Goal: Task Accomplishment & Management: Complete application form

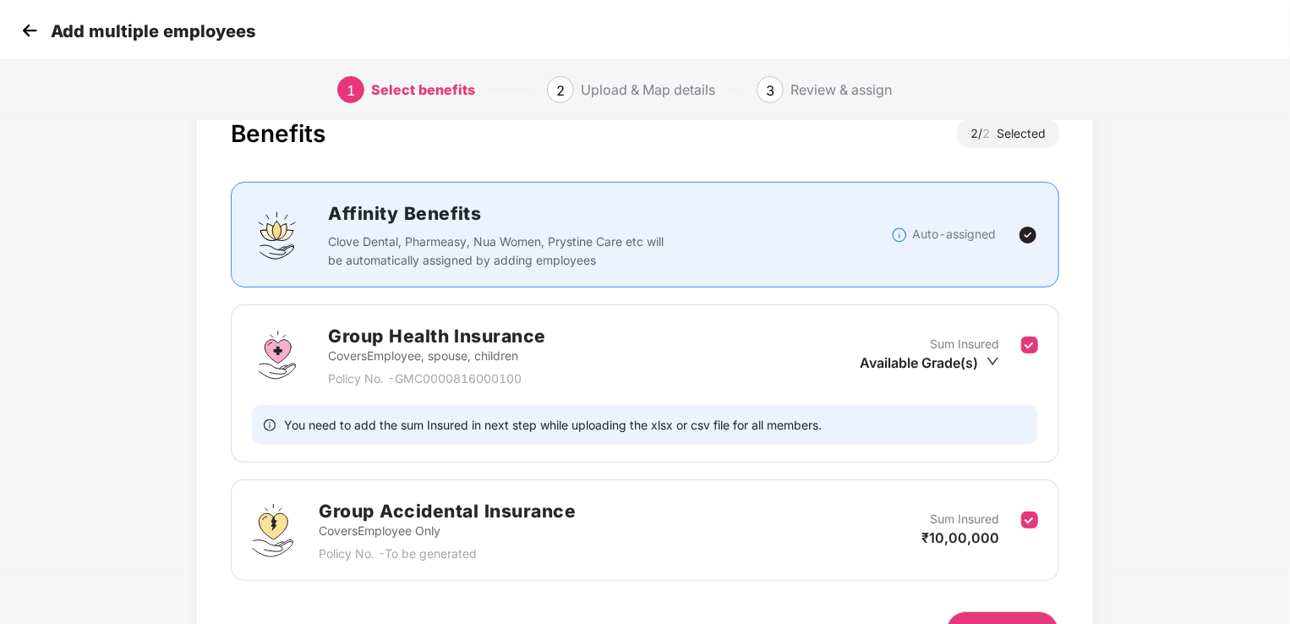
scroll to position [71, 0]
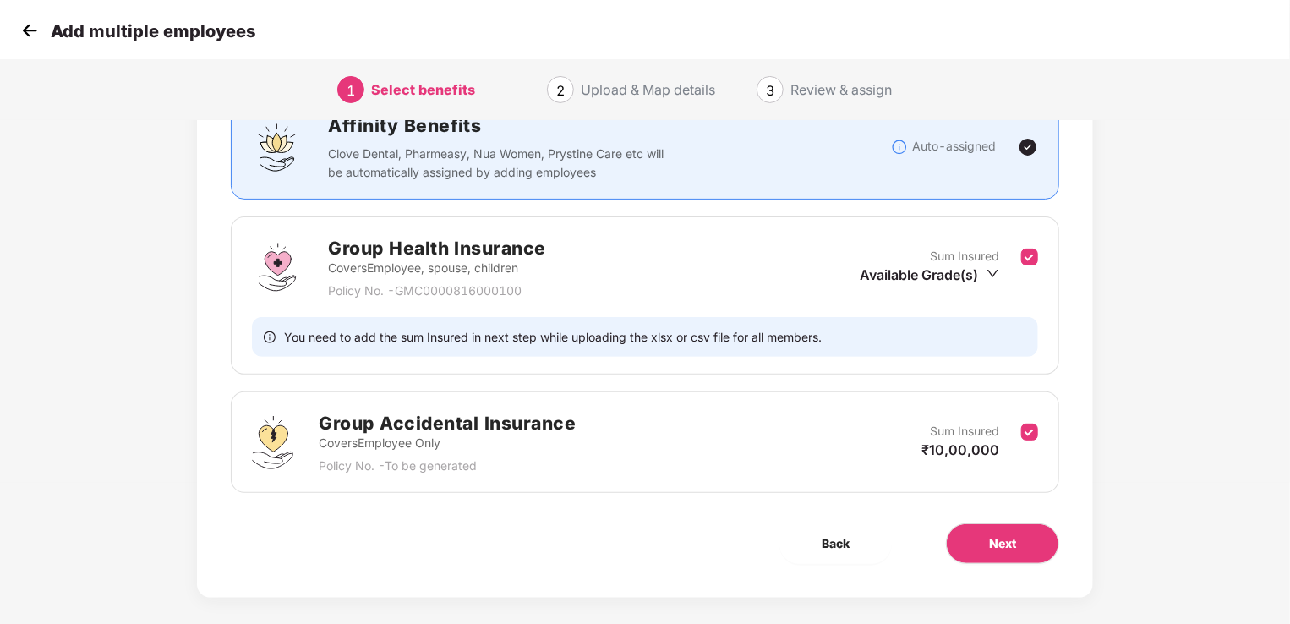
scroll to position [155, 0]
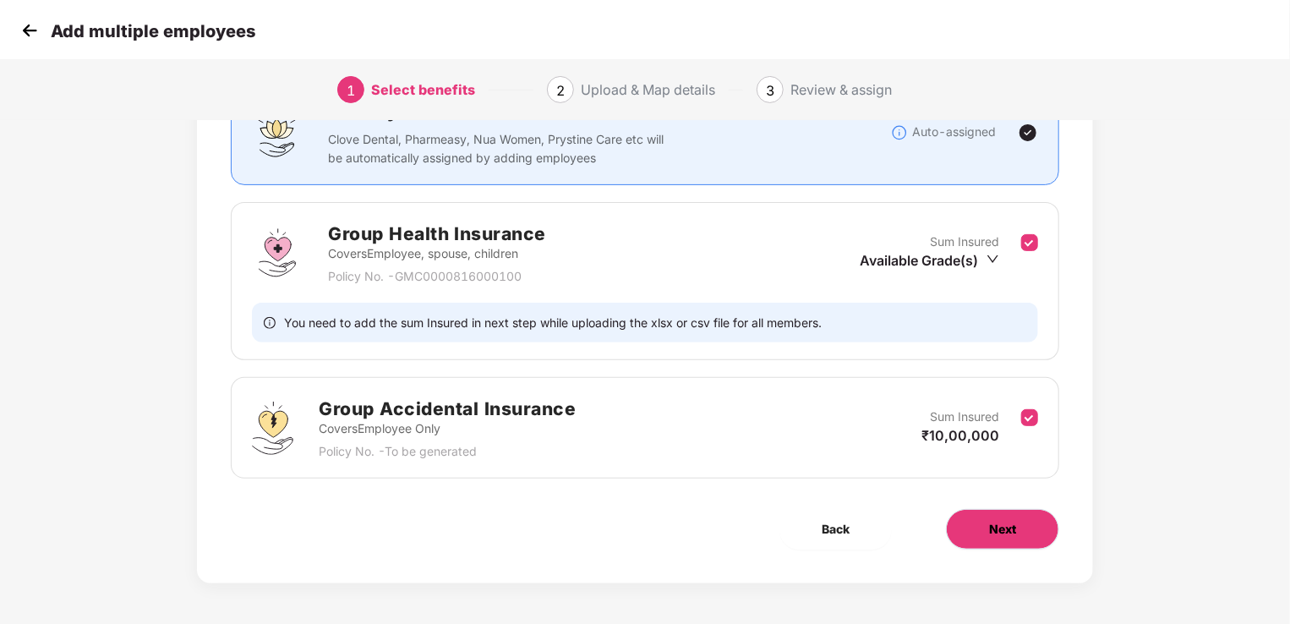
click at [1018, 532] on button "Next" at bounding box center [1002, 529] width 113 height 41
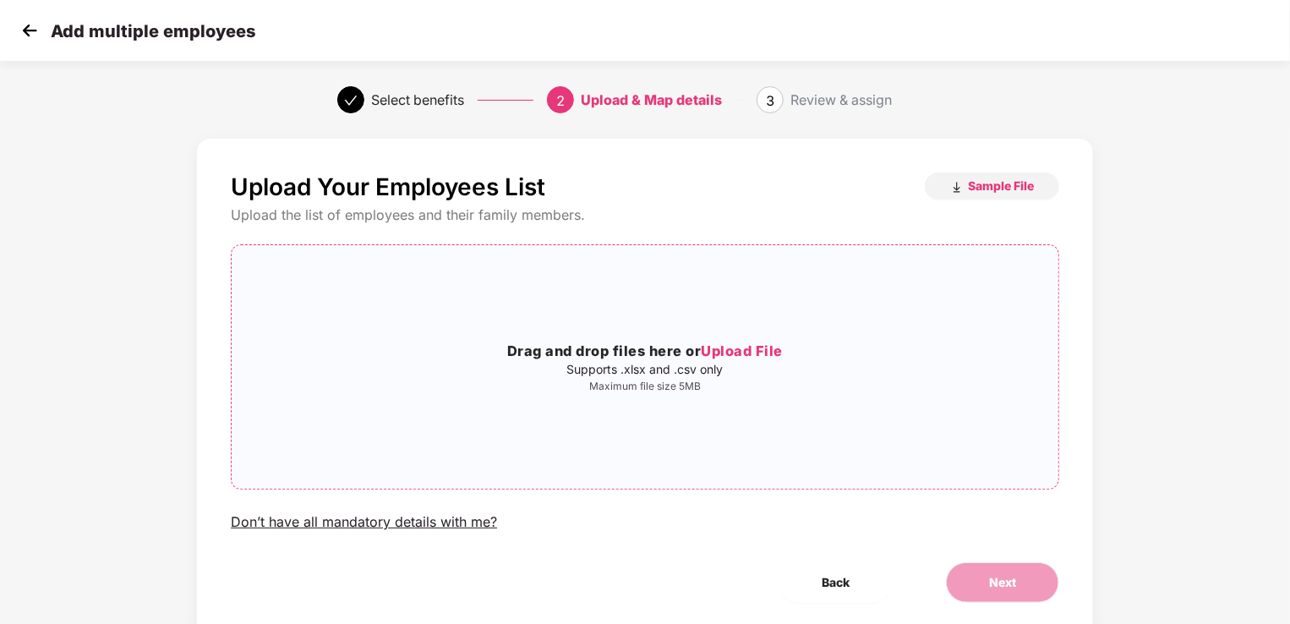
click at [765, 348] on span "Upload File" at bounding box center [742, 350] width 82 height 17
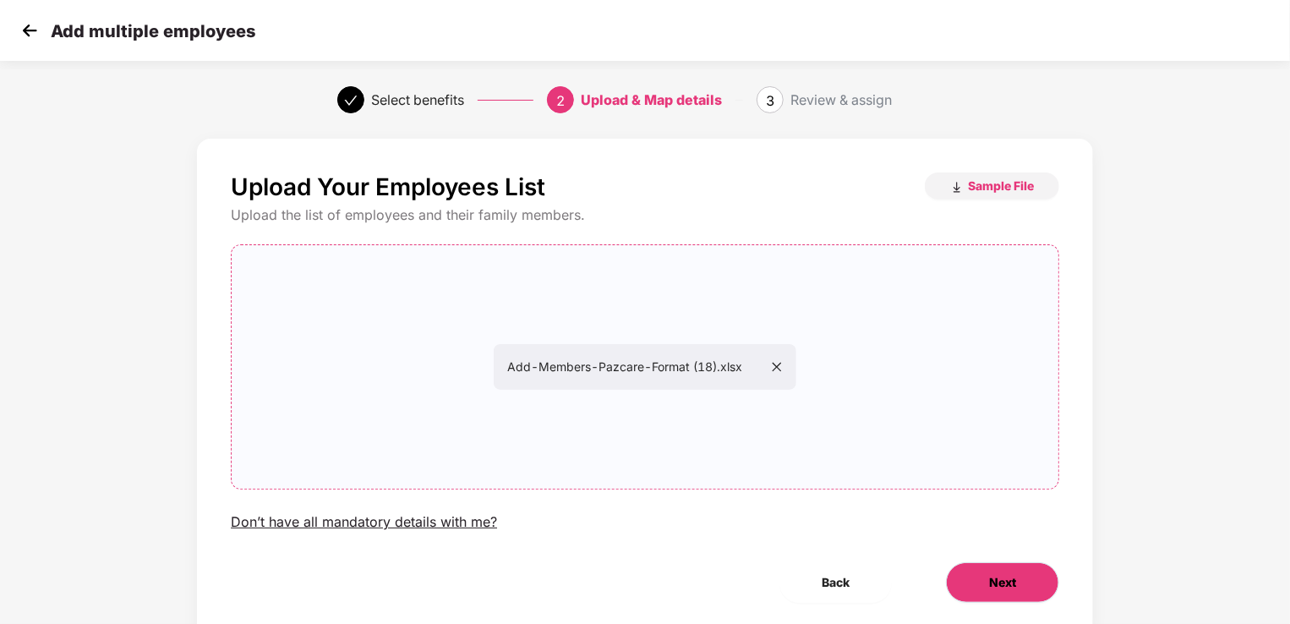
click at [990, 584] on span "Next" at bounding box center [1002, 582] width 27 height 19
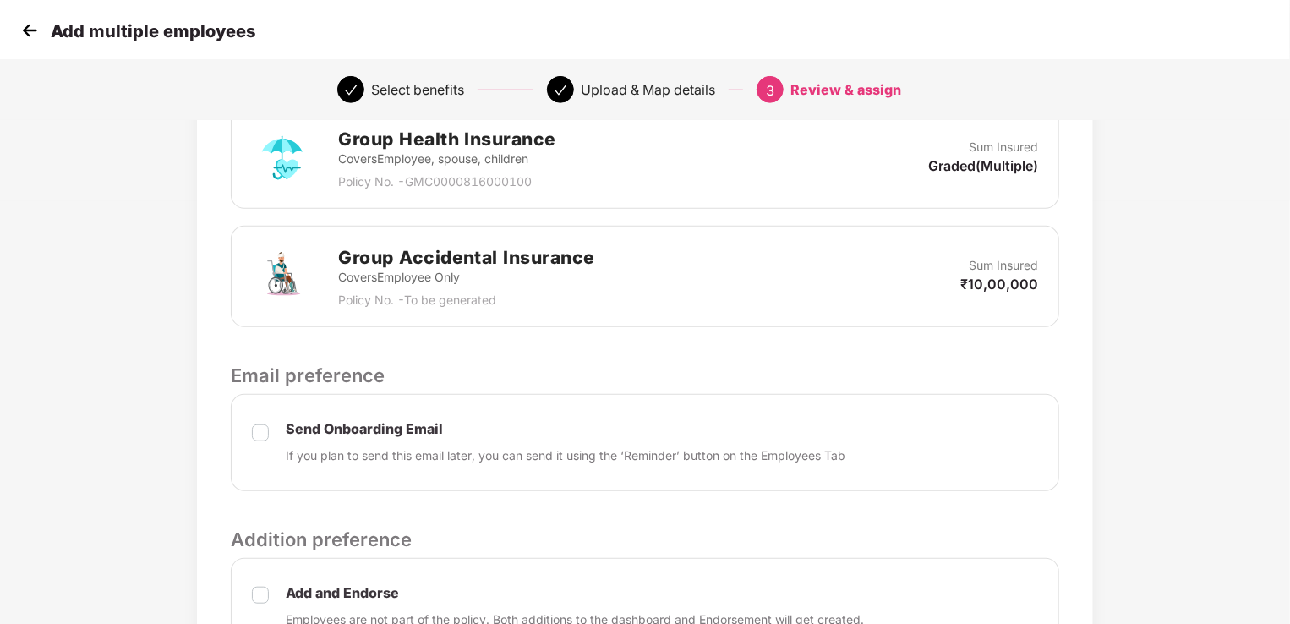
scroll to position [598, 0]
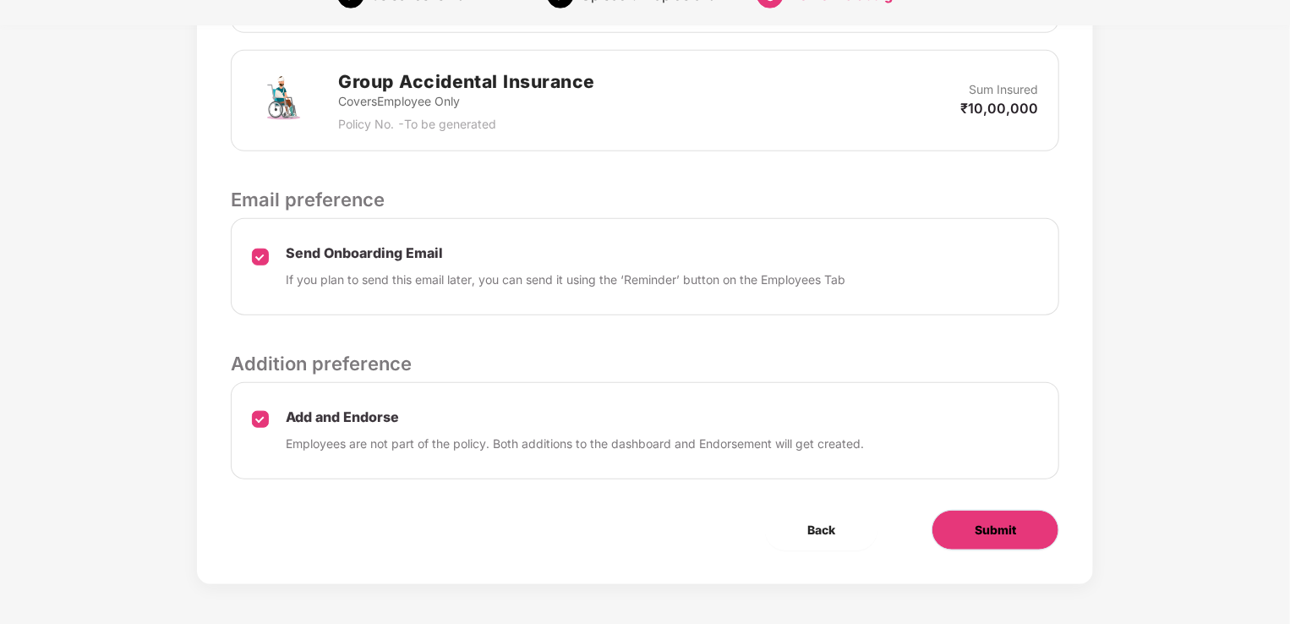
click at [938, 521] on button "Submit" at bounding box center [995, 530] width 128 height 41
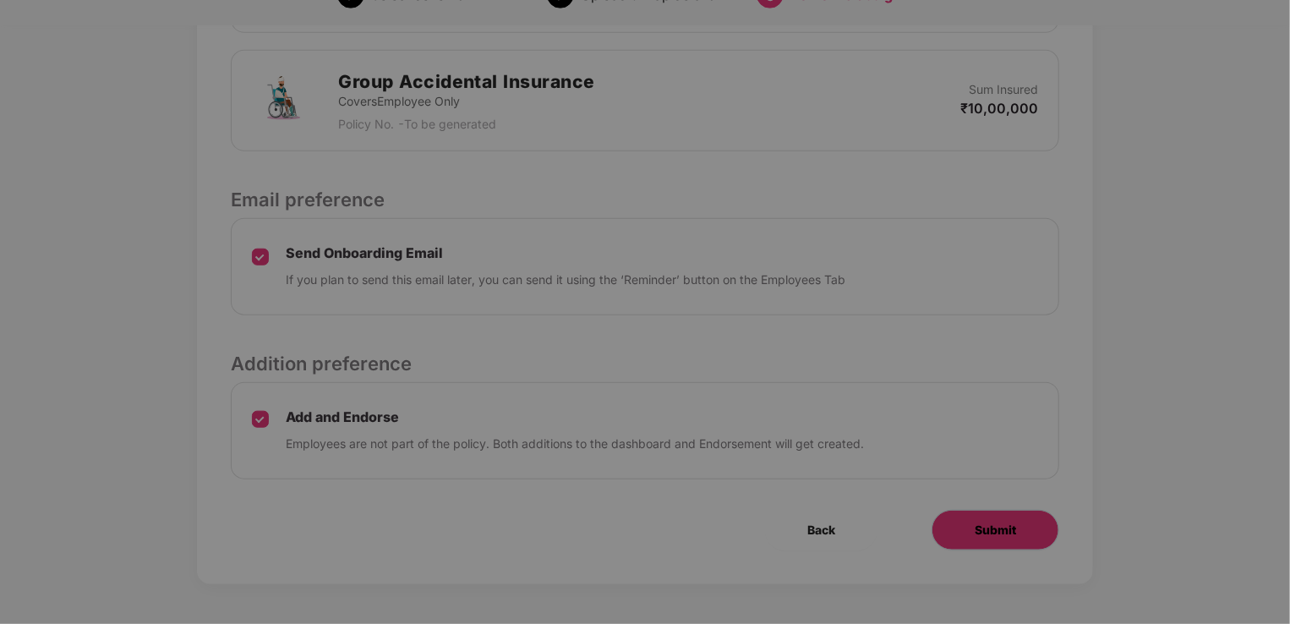
scroll to position [0, 0]
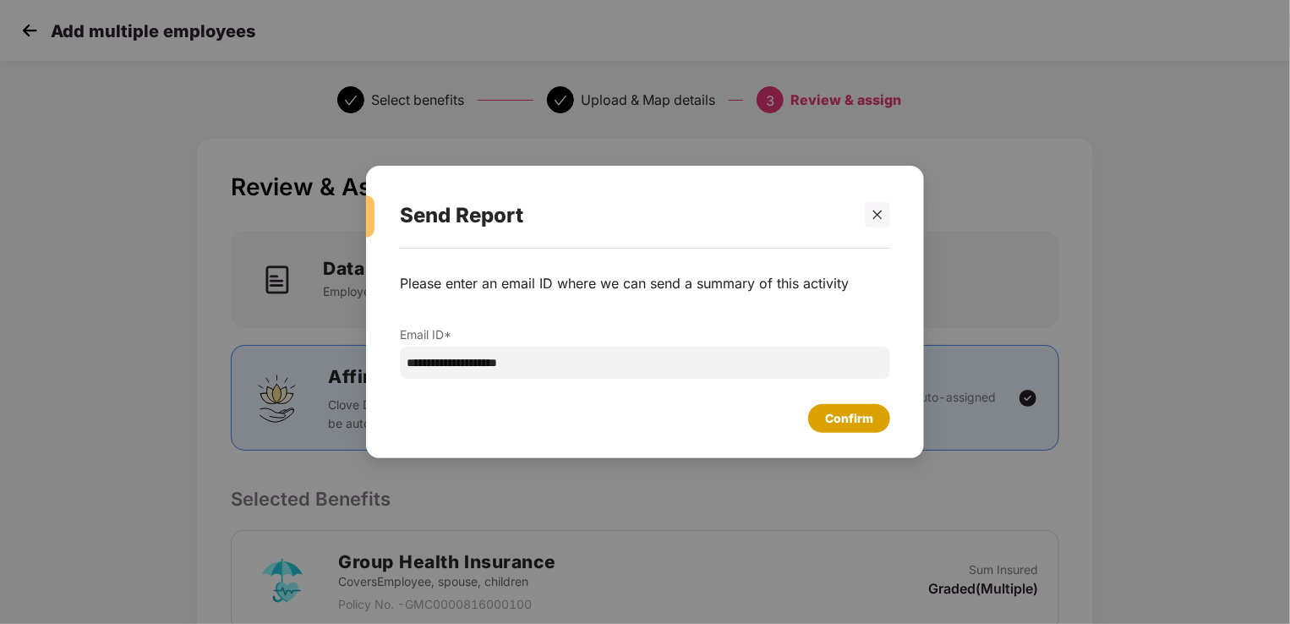
click at [837, 420] on div "Confirm" at bounding box center [849, 418] width 48 height 19
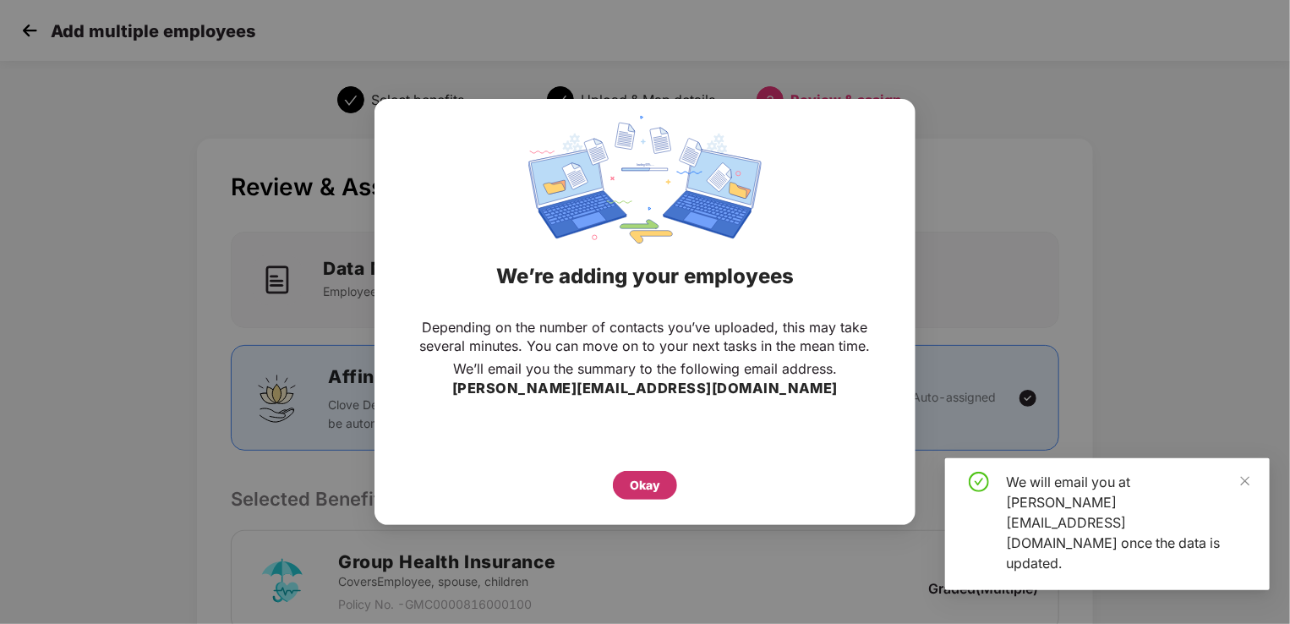
click at [661, 490] on div "Okay" at bounding box center [645, 485] width 64 height 29
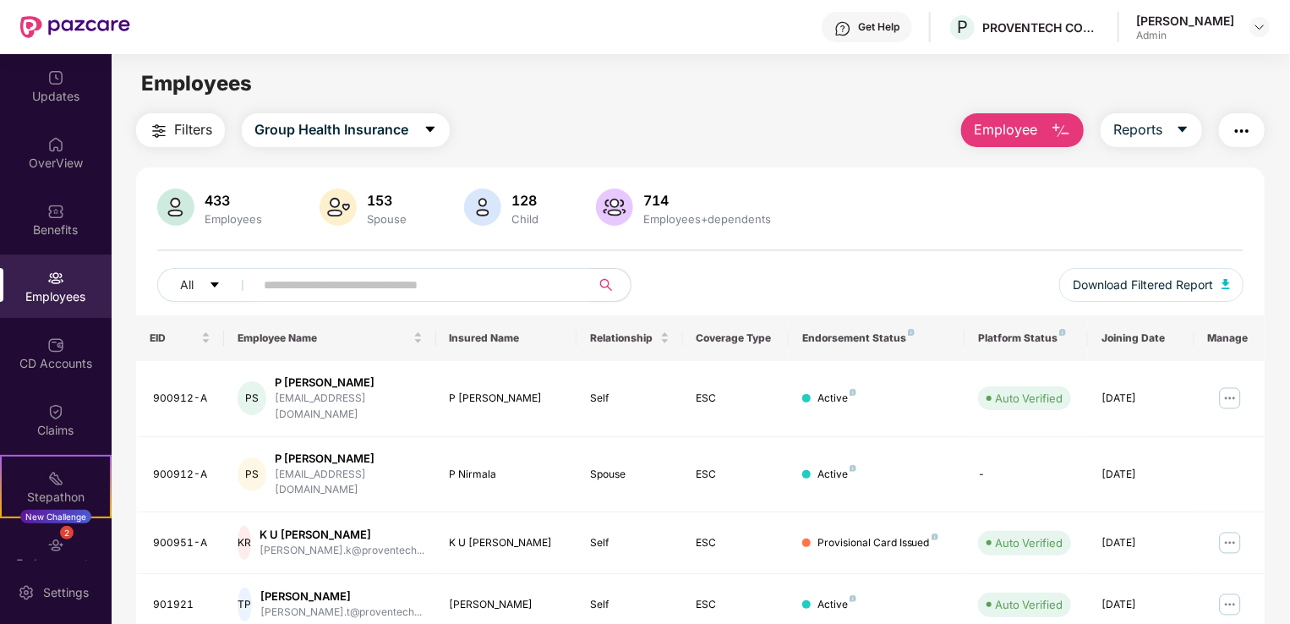
click at [990, 129] on span "Employee" at bounding box center [1005, 129] width 63 height 21
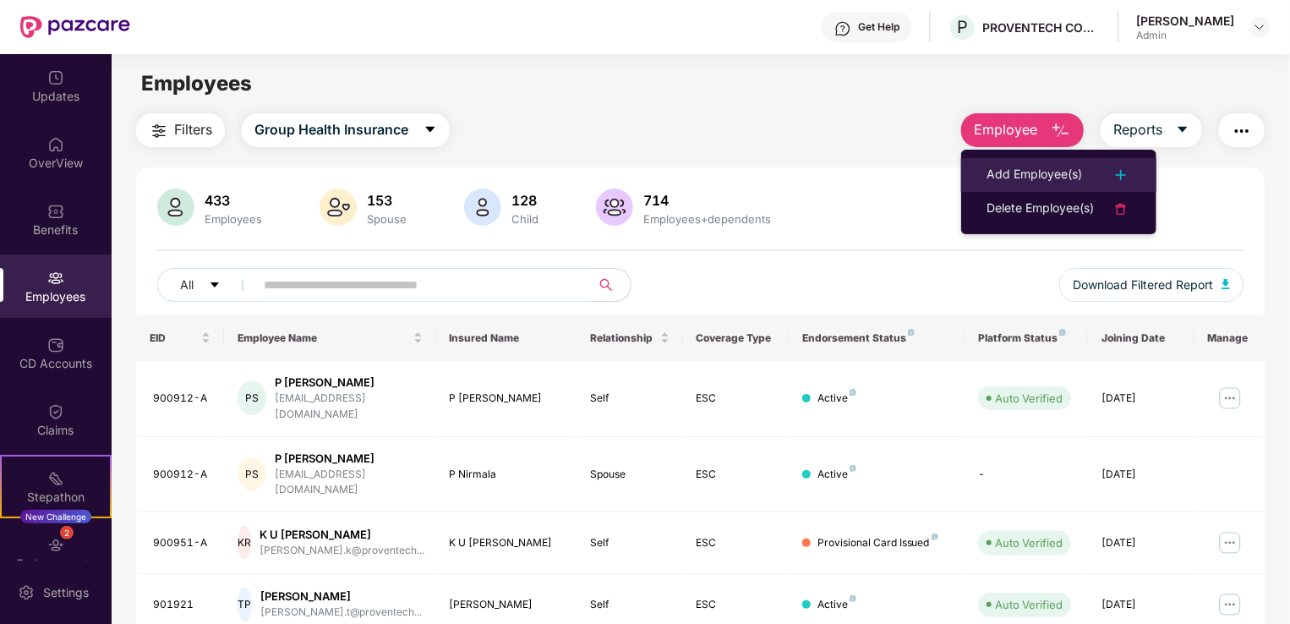
click at [991, 171] on div "Add Employee(s)" at bounding box center [1033, 175] width 95 height 20
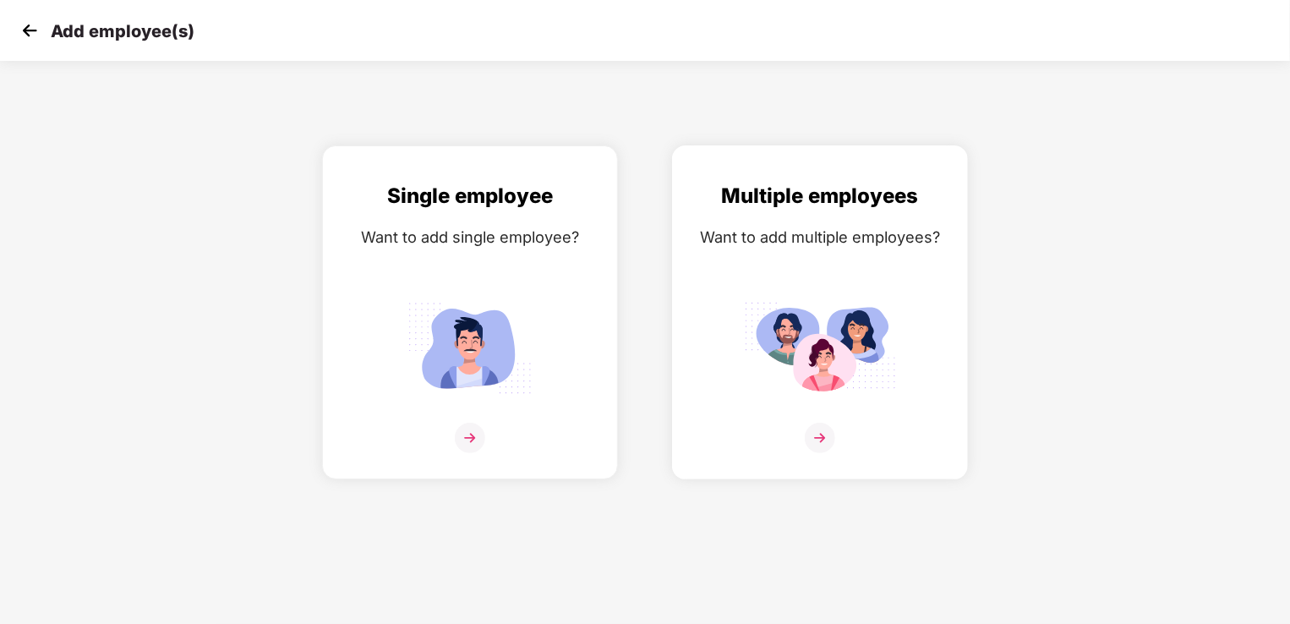
click at [855, 288] on div "Multiple employees Want to add multiple employees?" at bounding box center [820, 327] width 260 height 294
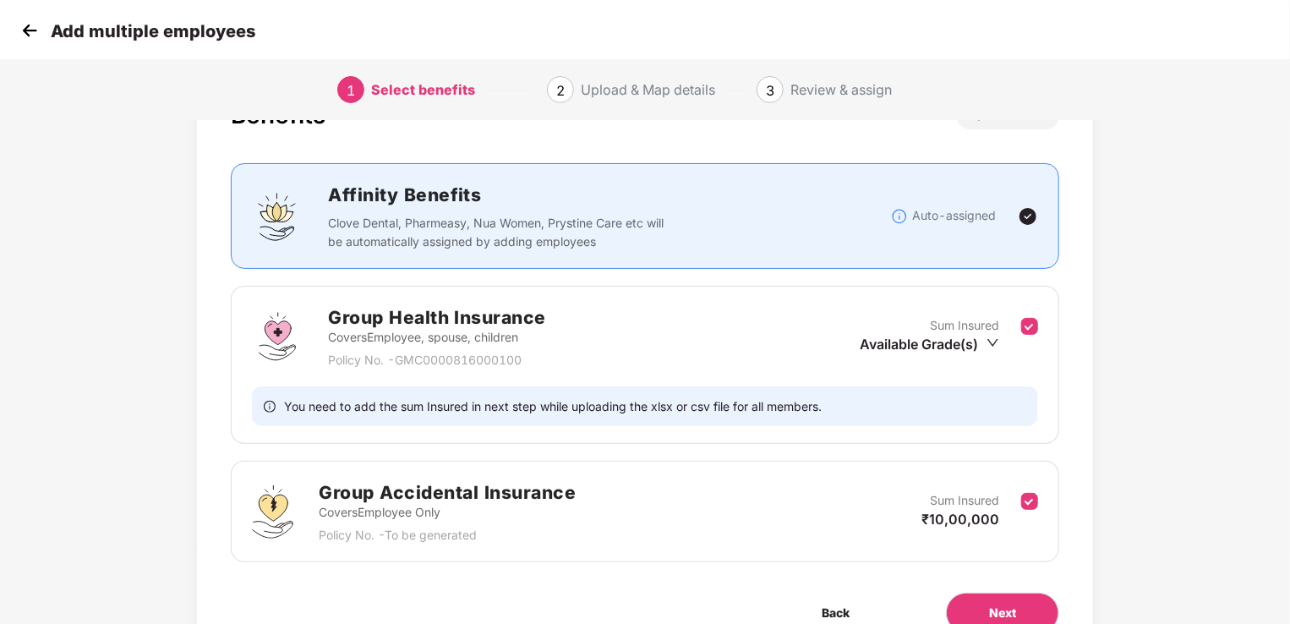
scroll to position [71, 0]
click at [1010, 607] on span "Next" at bounding box center [1002, 613] width 27 height 19
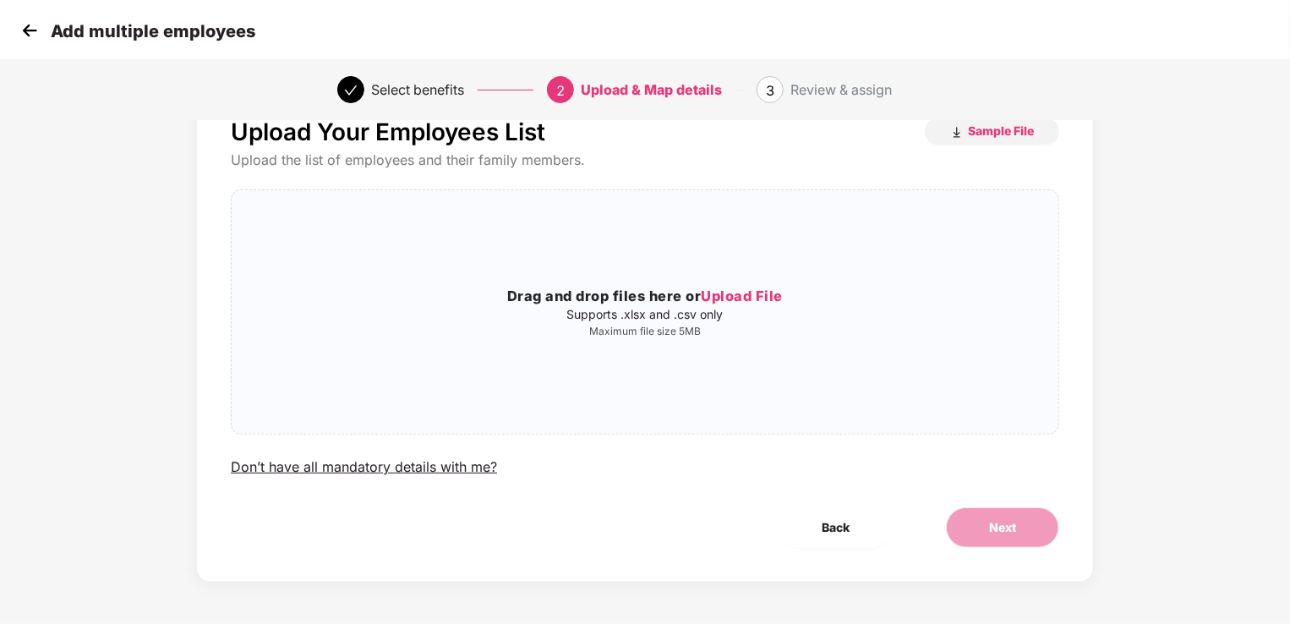
scroll to position [0, 0]
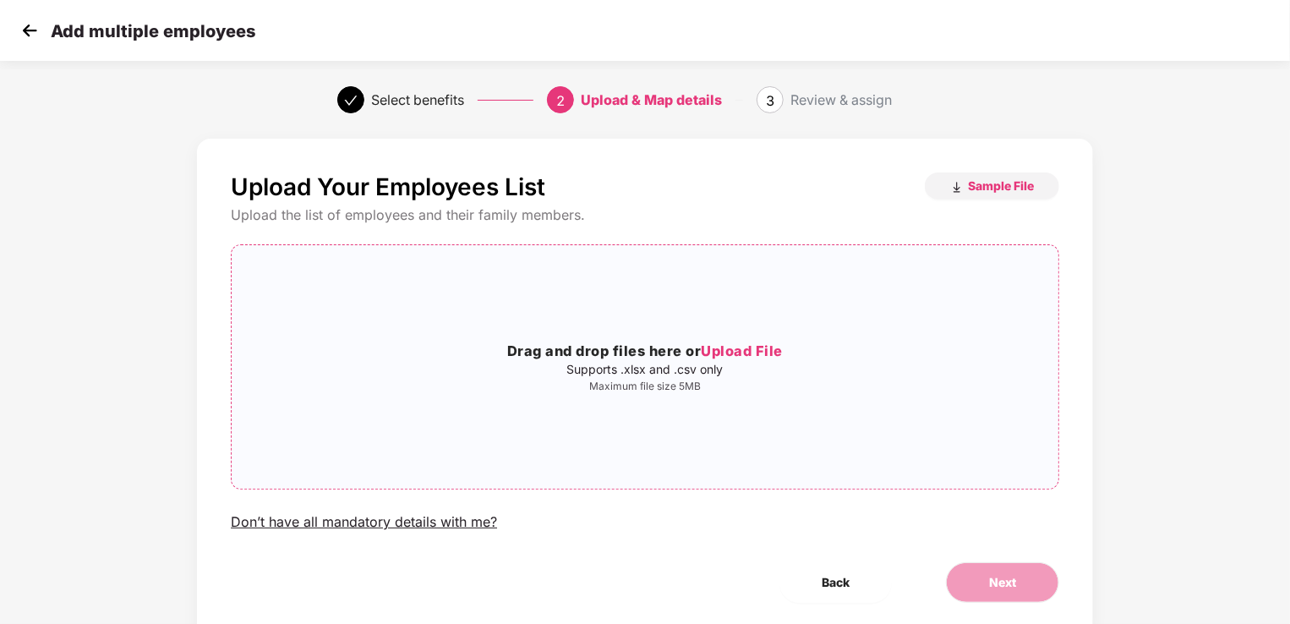
click at [780, 344] on span "Upload File" at bounding box center [742, 350] width 82 height 17
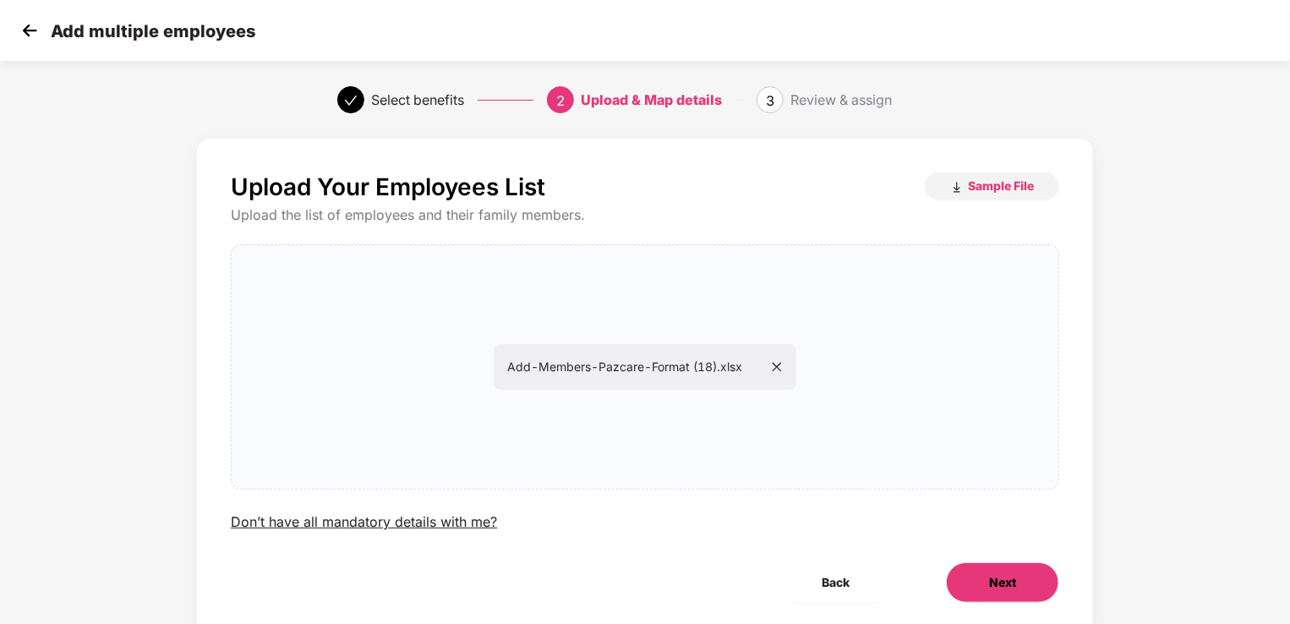
click at [973, 564] on button "Next" at bounding box center [1002, 582] width 113 height 41
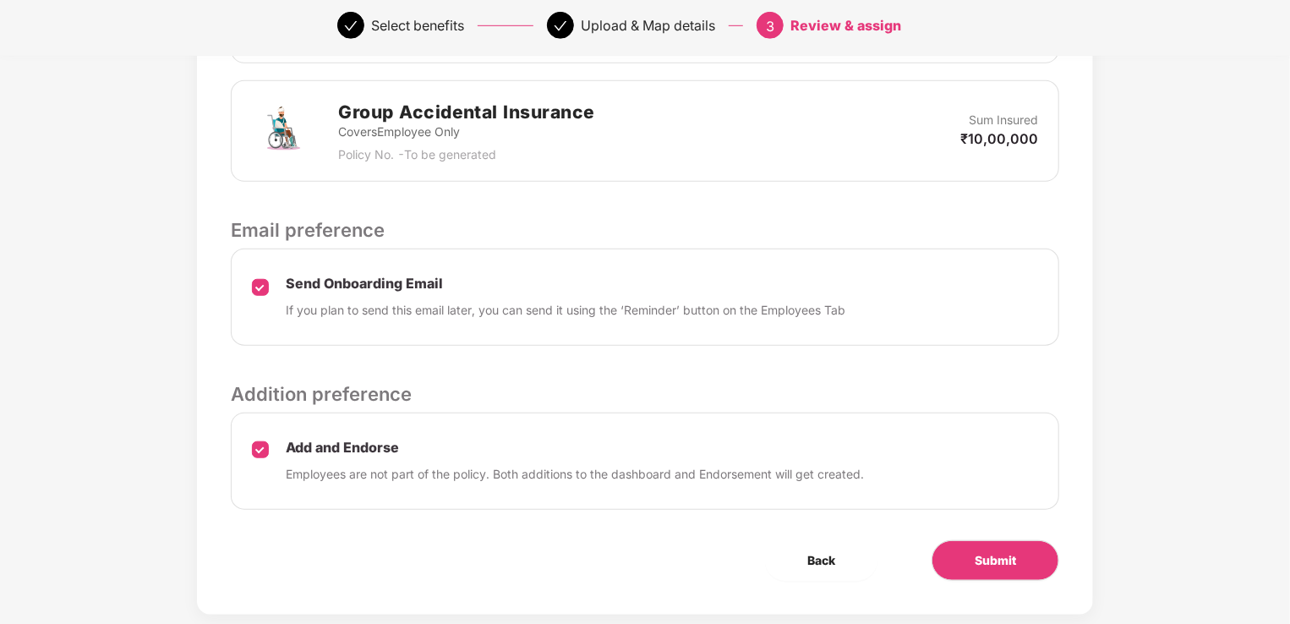
scroll to position [598, 0]
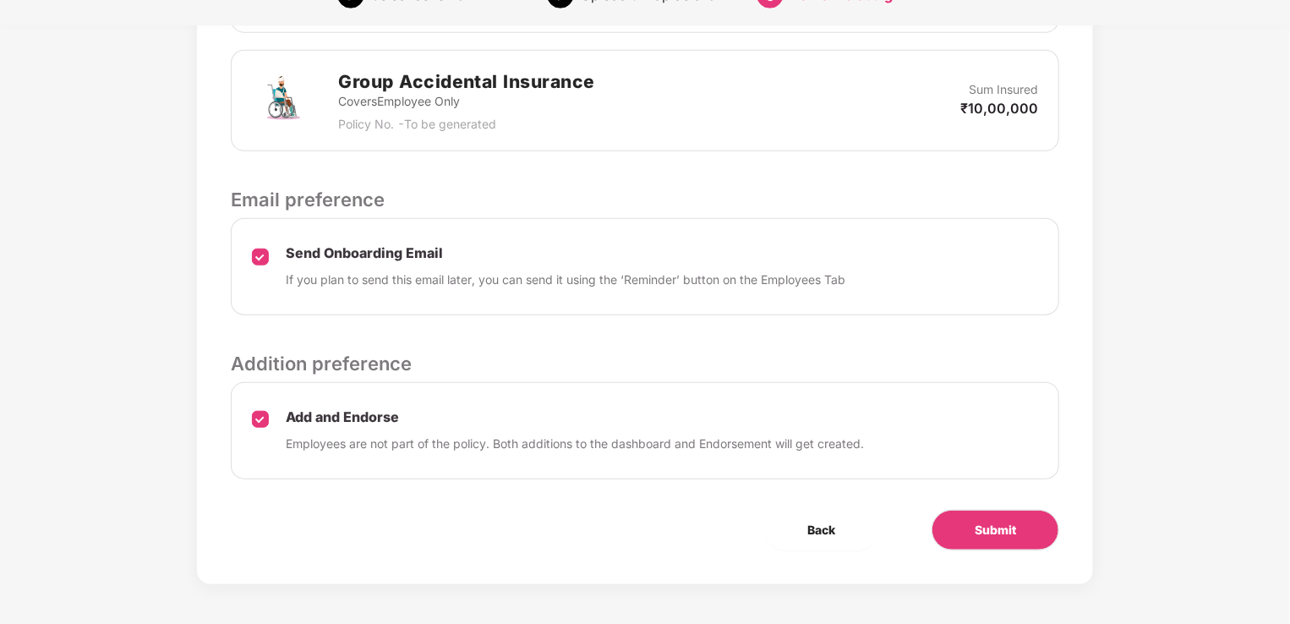
click at [991, 549] on div "Review & Assign Benefits Data Mapped Successfully Employee-data.csv Affinity Be…" at bounding box center [645, 62] width 896 height 1044
click at [983, 538] on button "Submit" at bounding box center [995, 530] width 128 height 41
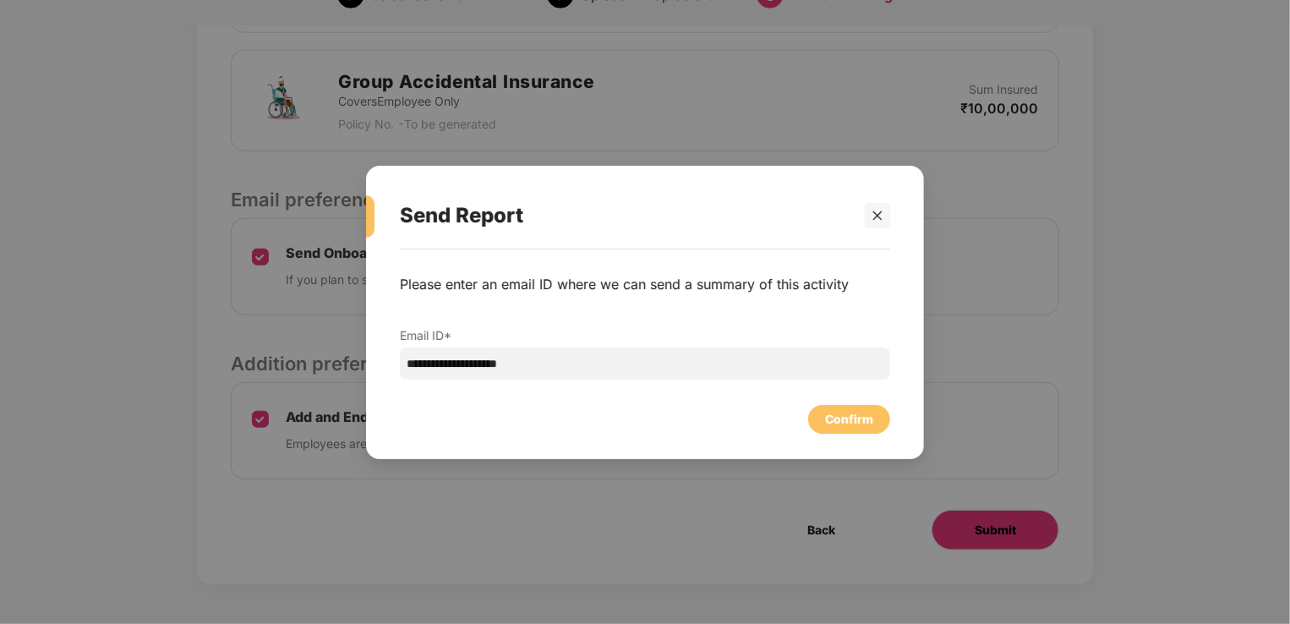
scroll to position [0, 0]
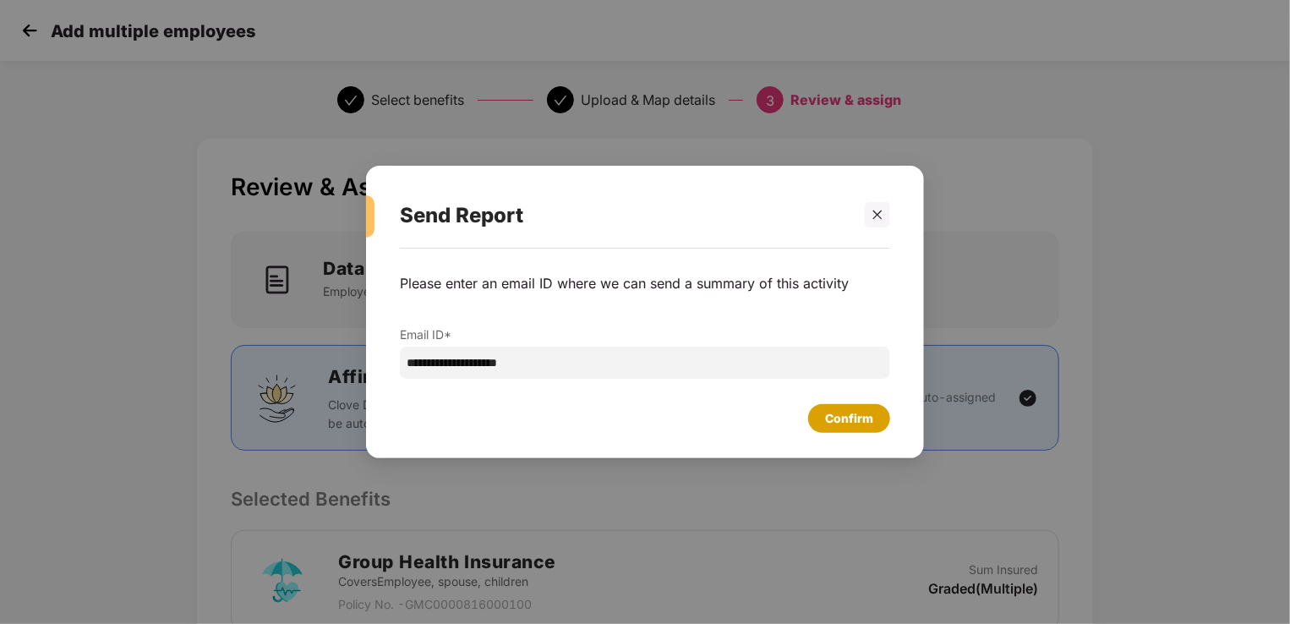
click at [810, 415] on div "Confirm" at bounding box center [849, 418] width 82 height 29
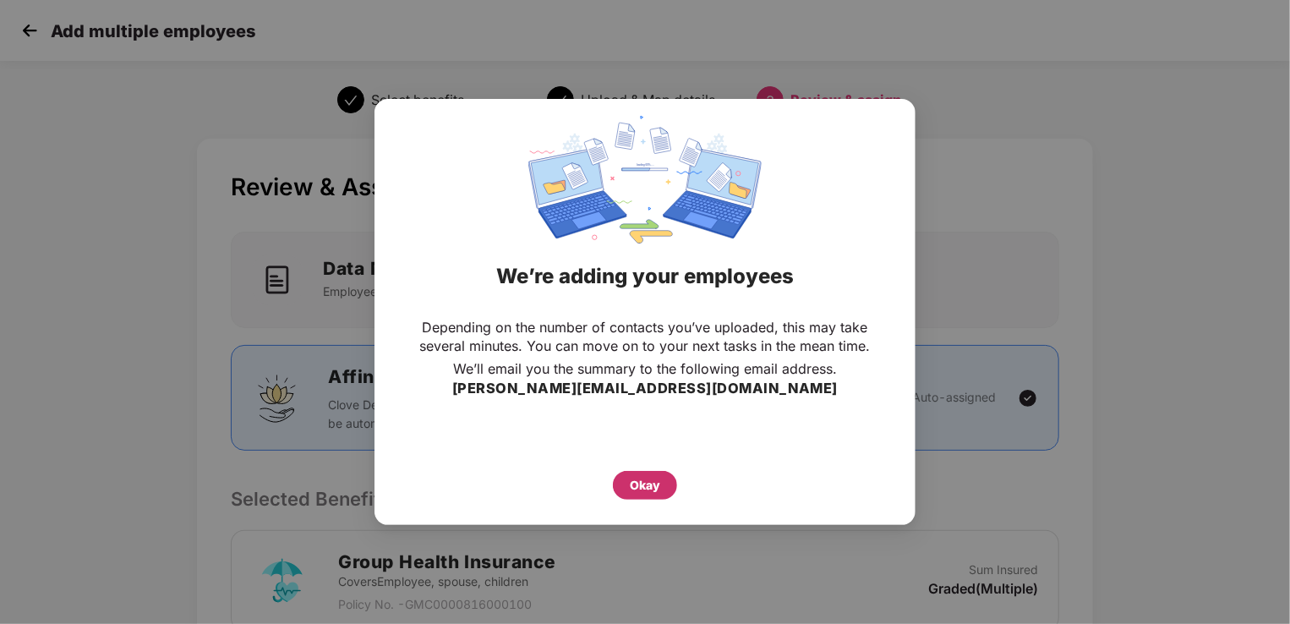
click at [631, 485] on div "Okay" at bounding box center [645, 485] width 30 height 19
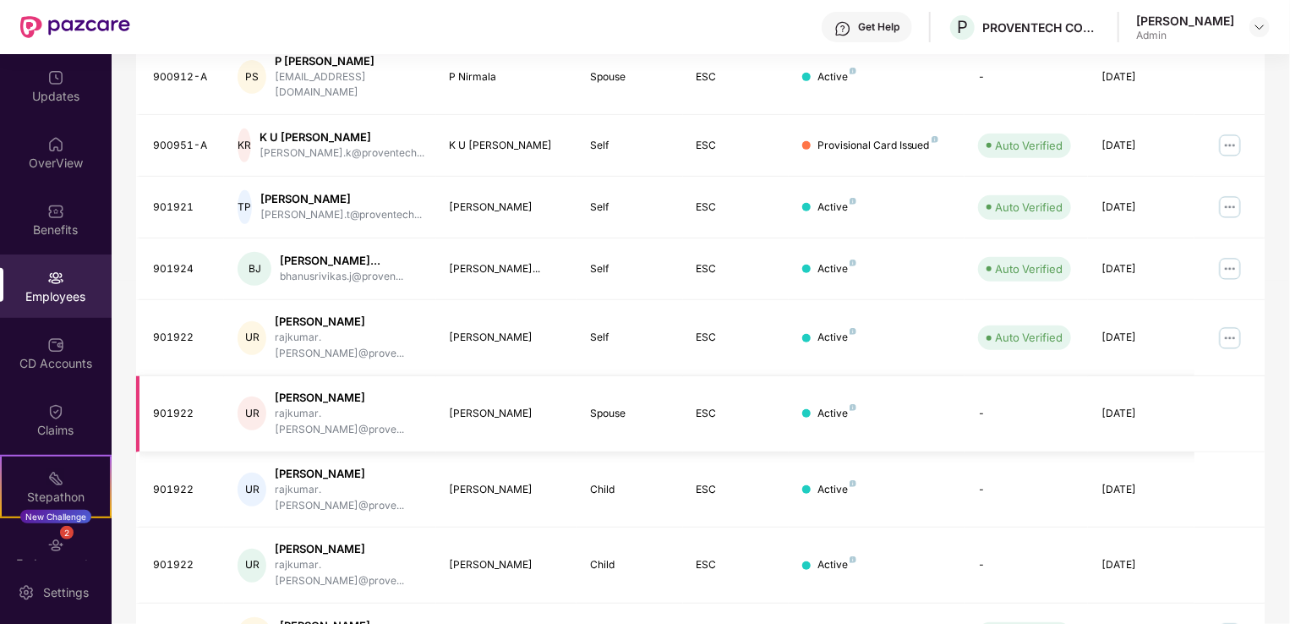
scroll to position [412, 0]
